Goal: Find specific page/section: Find specific page/section

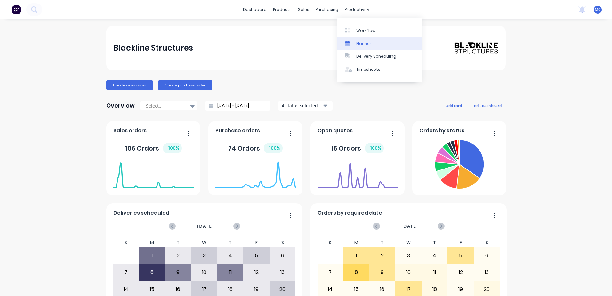
click at [369, 45] on div "Planner" at bounding box center [363, 44] width 15 height 6
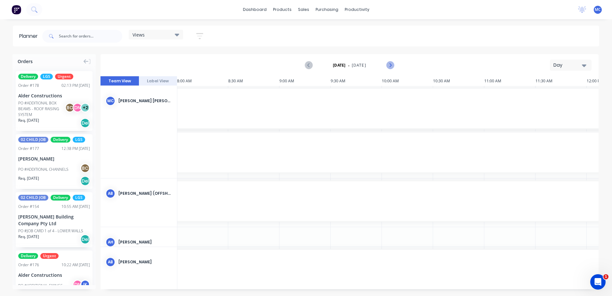
click at [389, 62] on icon "Next page" at bounding box center [390, 65] width 8 height 8
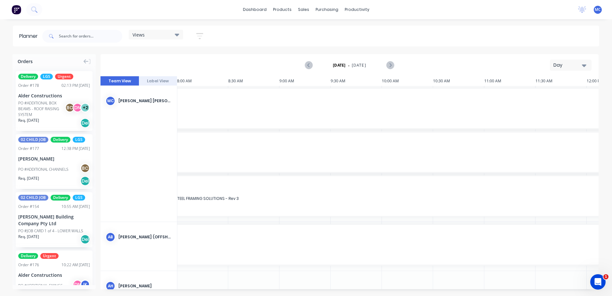
click at [578, 64] on div "Day" at bounding box center [567, 65] width 29 height 7
click at [570, 94] on div "Week" at bounding box center [558, 95] width 63 height 13
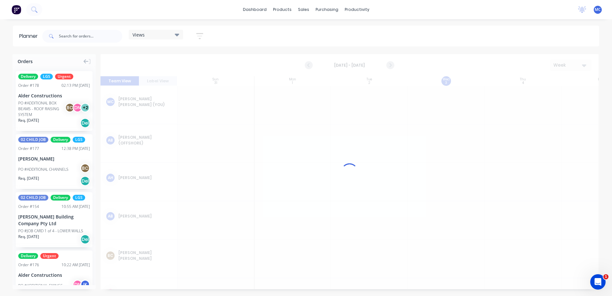
scroll to position [0, 0]
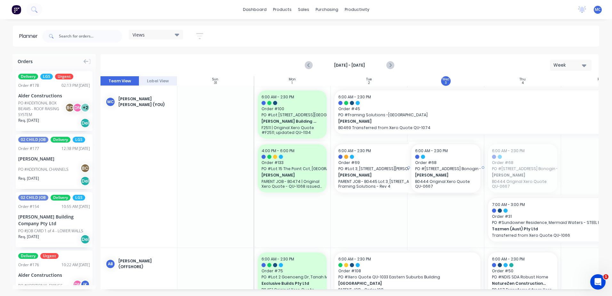
drag, startPoint x: 503, startPoint y: 165, endPoint x: 447, endPoint y: 166, distance: 56.6
